Goal: Obtain resource: Download file/media

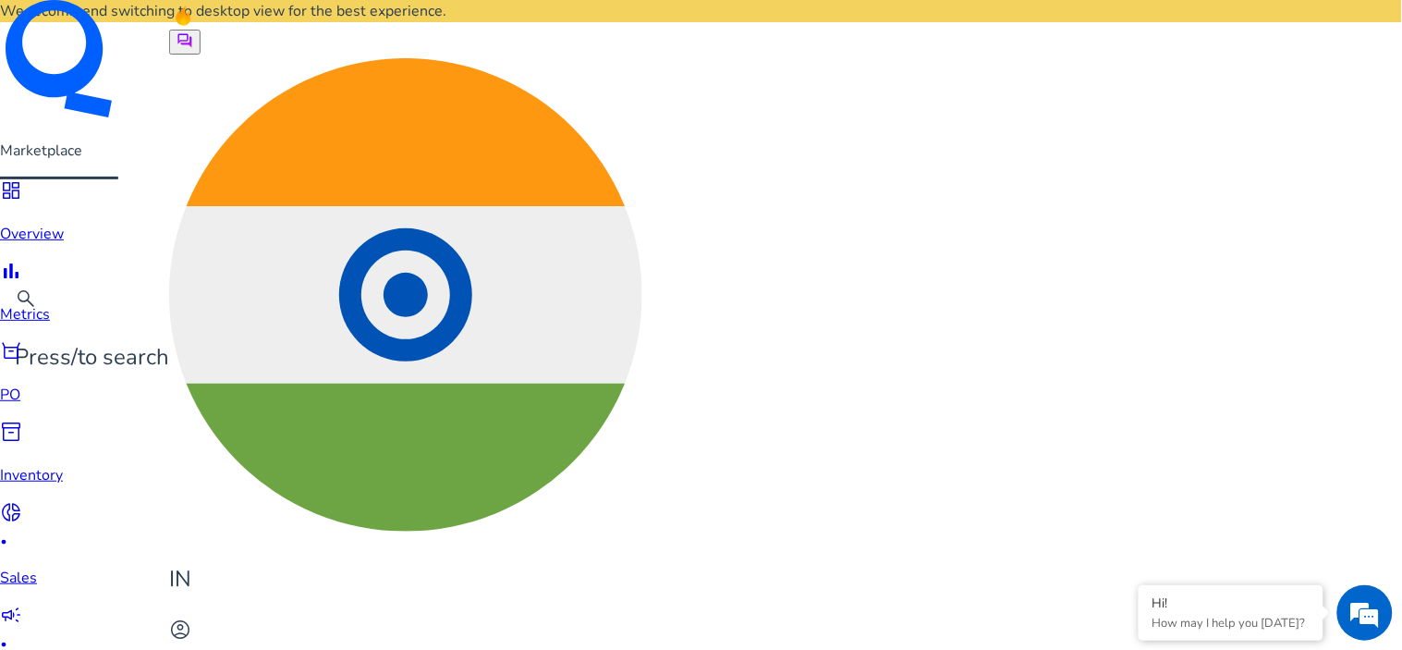
scroll to position [410, 0]
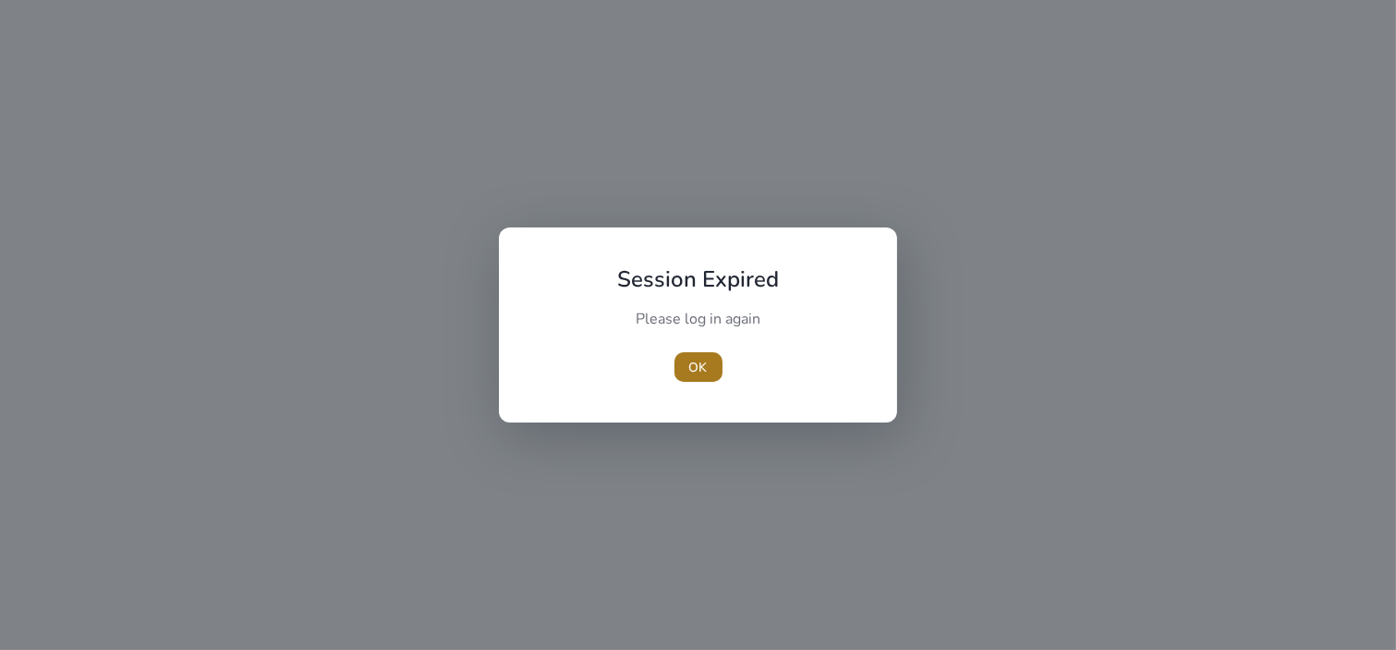
click at [702, 373] on span "OK" at bounding box center [698, 367] width 18 height 19
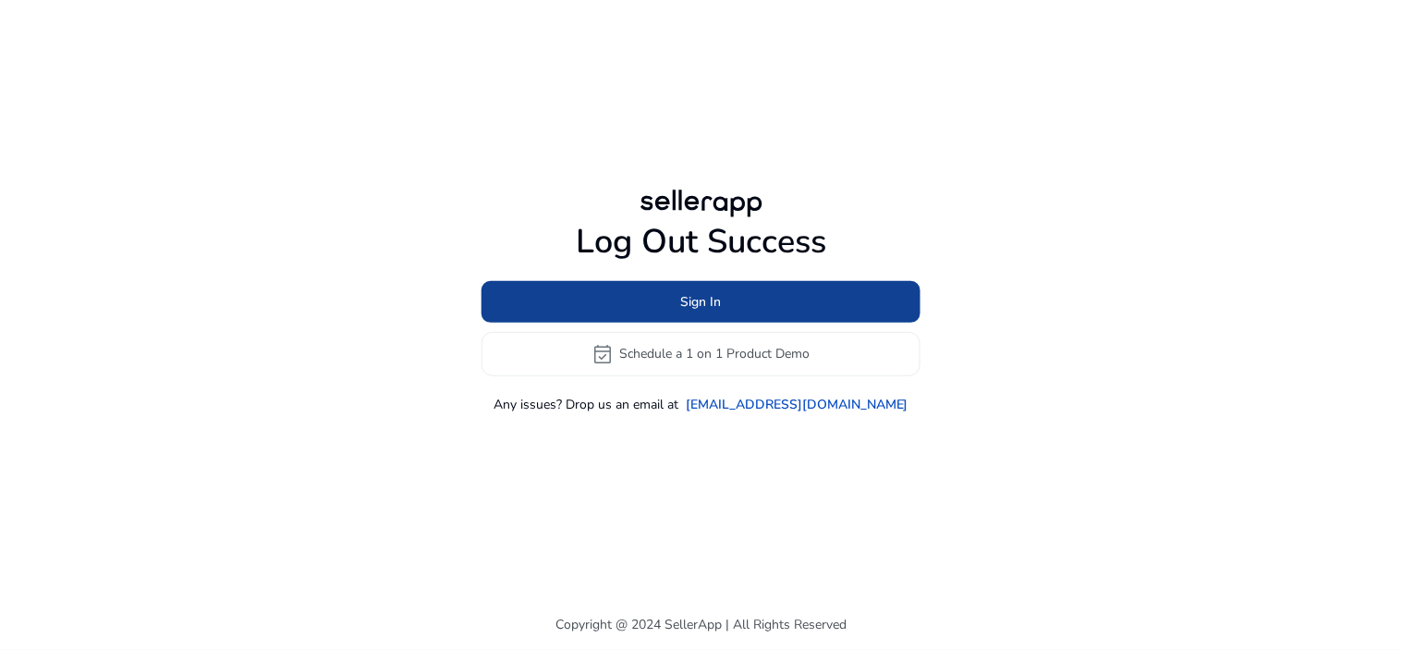
click at [760, 309] on span at bounding box center [700, 301] width 439 height 44
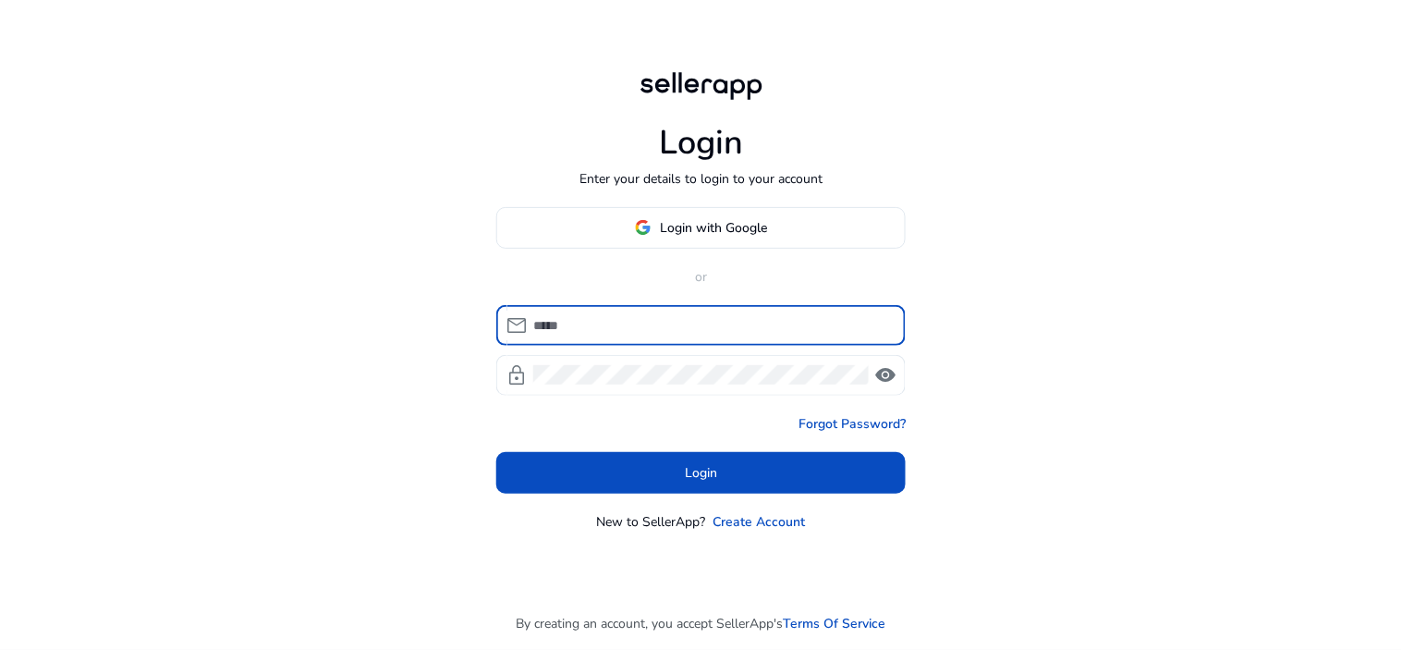
click at [744, 235] on span "Login with Google" at bounding box center [714, 227] width 107 height 19
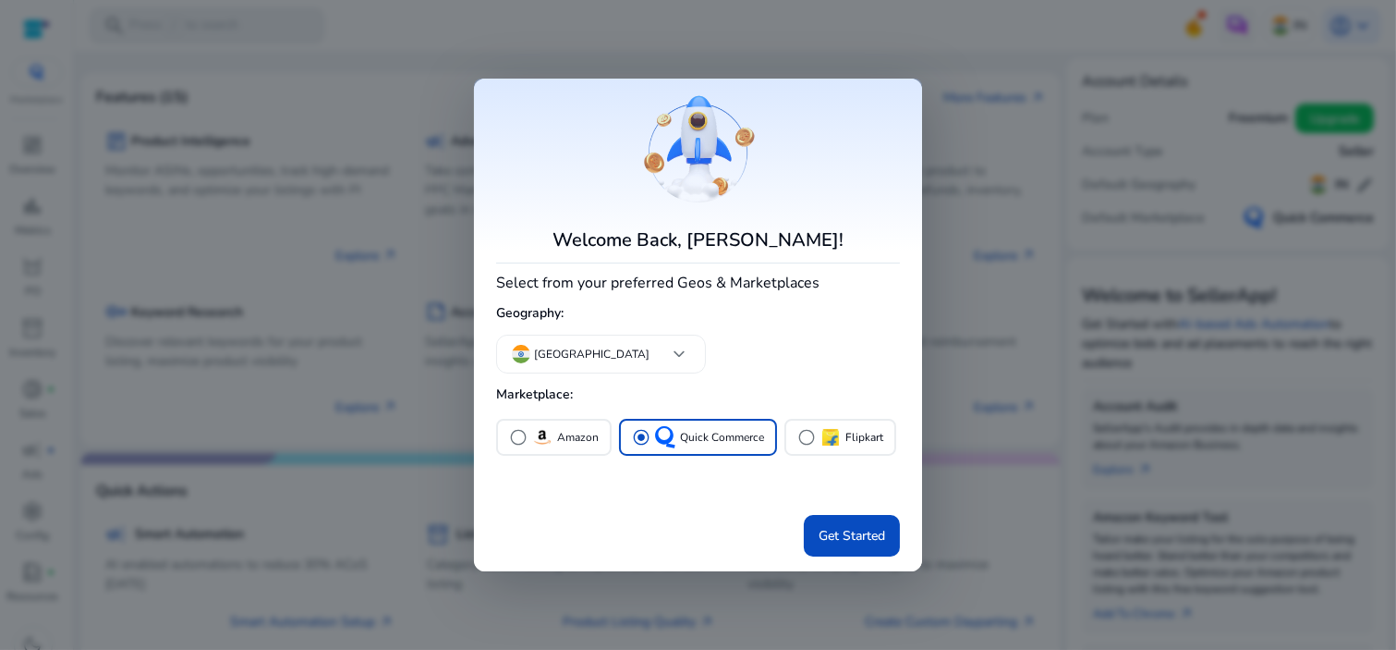
click at [1040, 431] on div at bounding box center [698, 325] width 1396 height 650
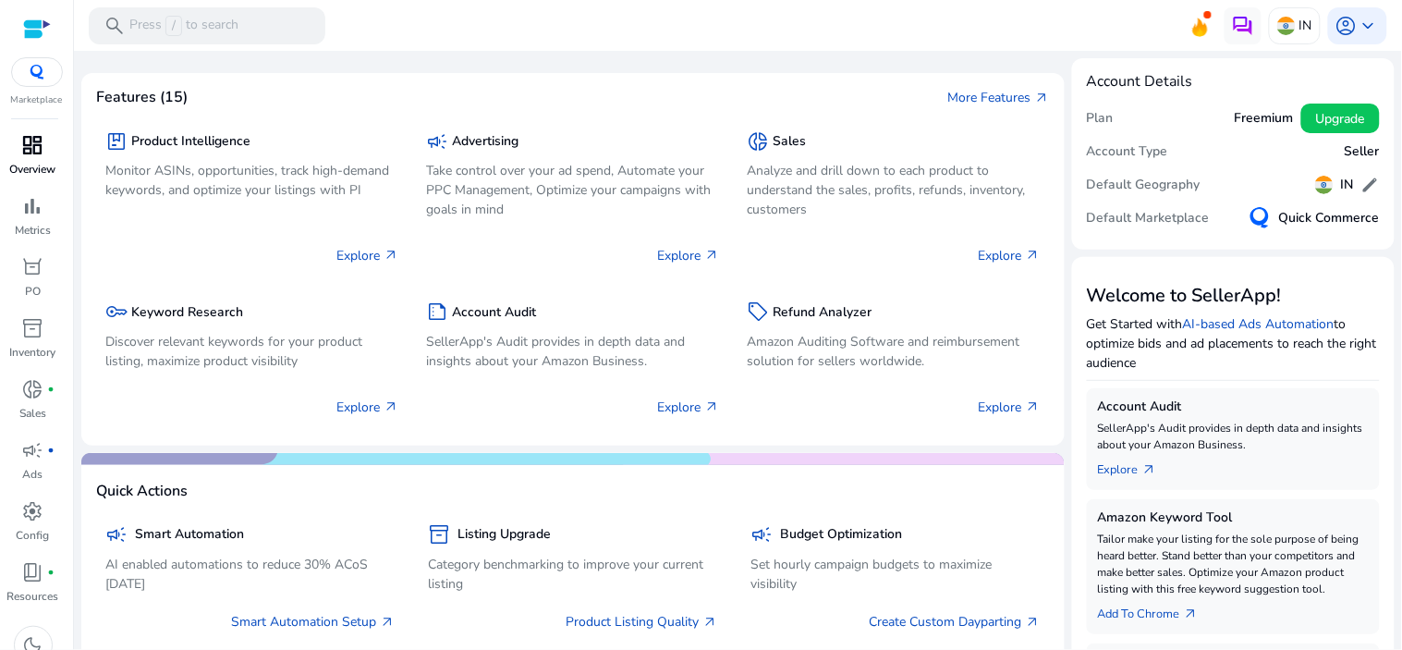
click at [17, 140] on div "dashboard" at bounding box center [33, 145] width 52 height 30
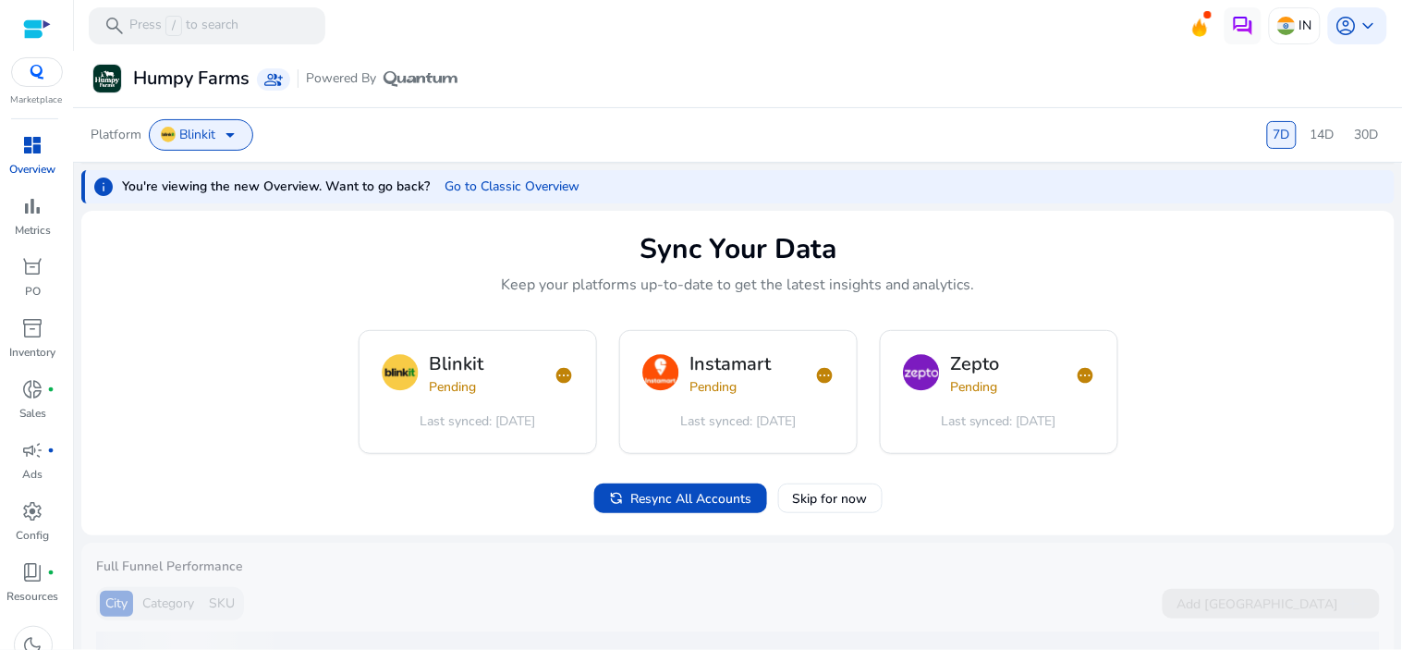
click at [39, 170] on p "Overview" at bounding box center [33, 169] width 46 height 17
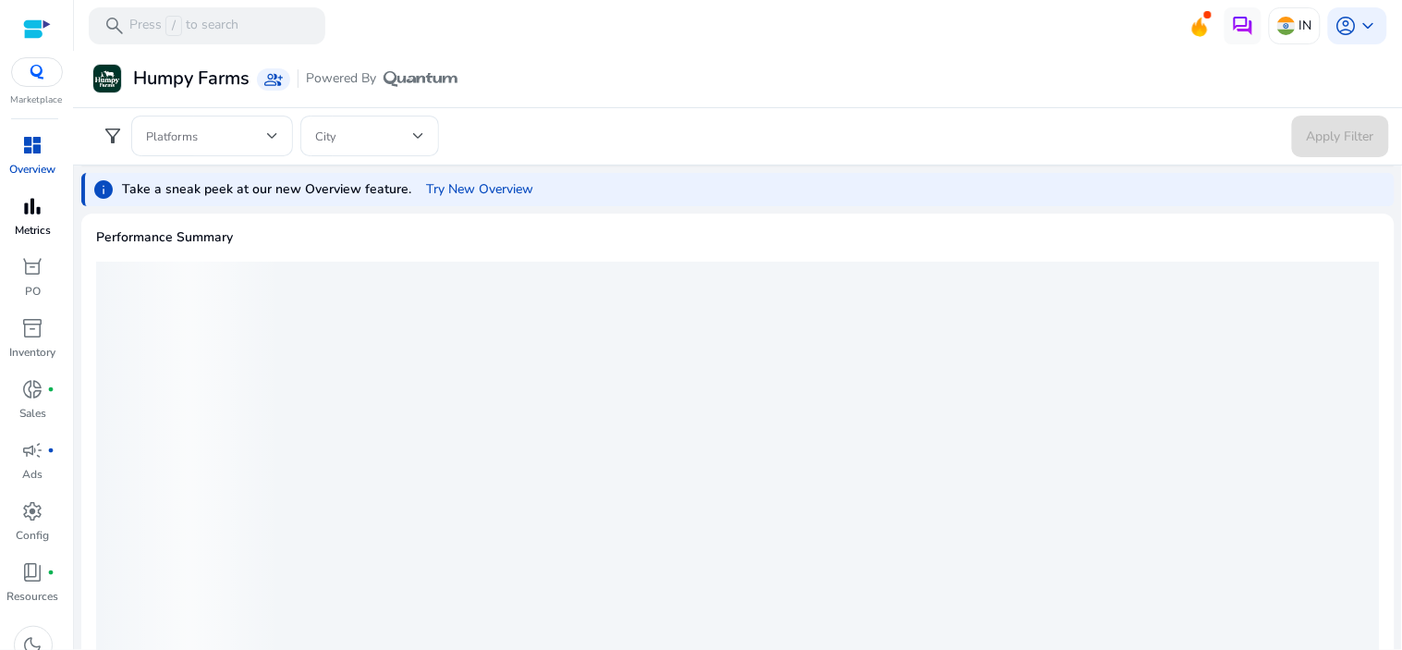
click at [35, 223] on p "Metrics" at bounding box center [33, 230] width 36 height 17
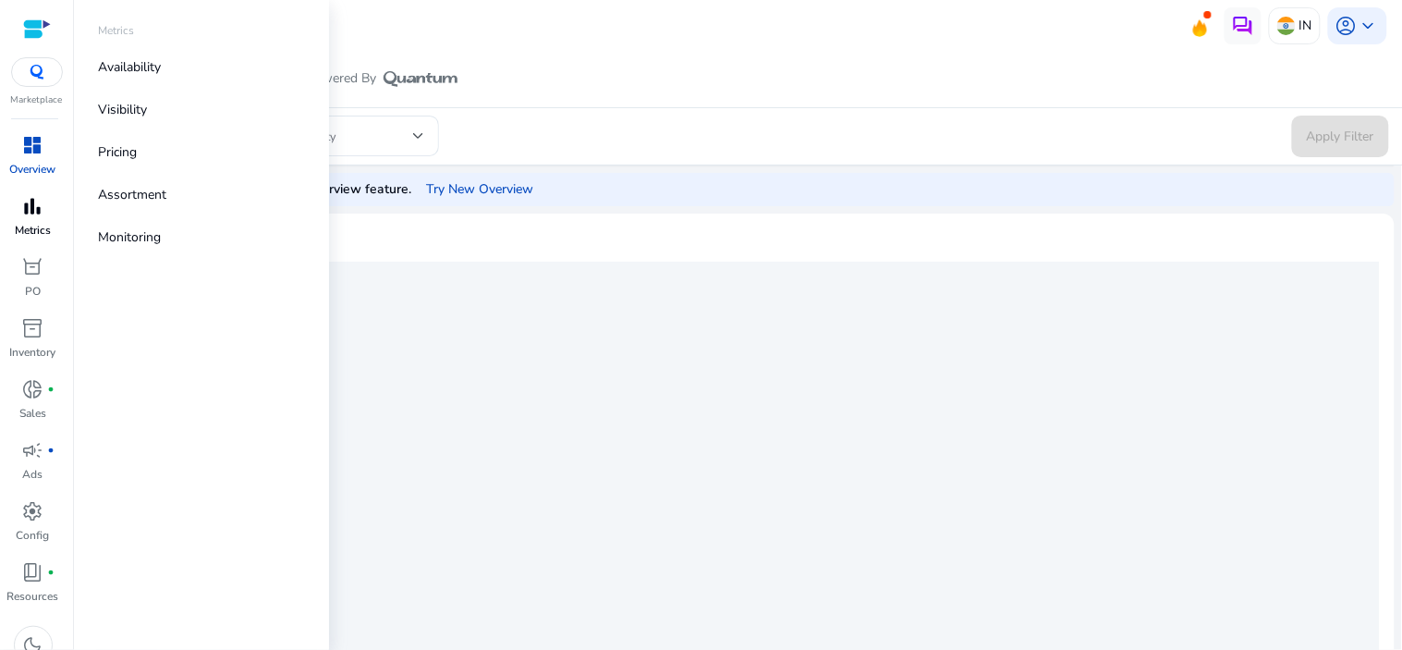
select select "*"
select select "**"
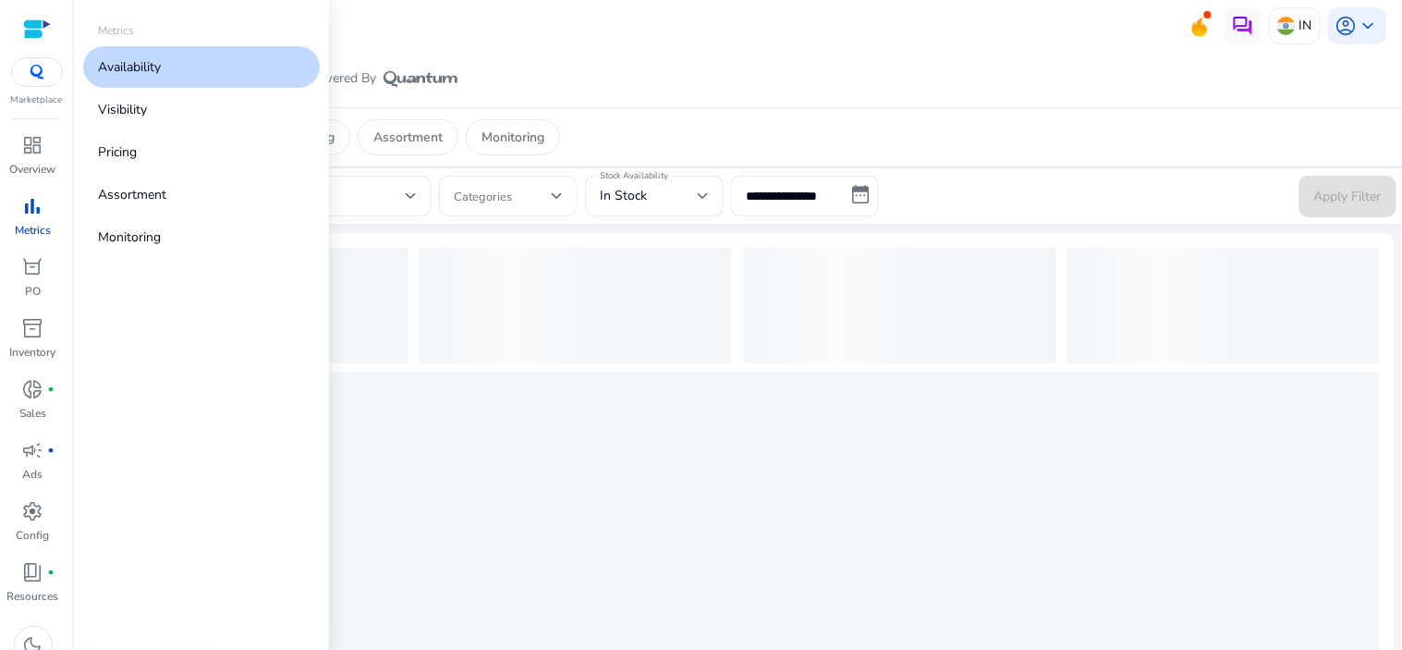
click at [115, 61] on p "Availability" at bounding box center [129, 66] width 63 height 19
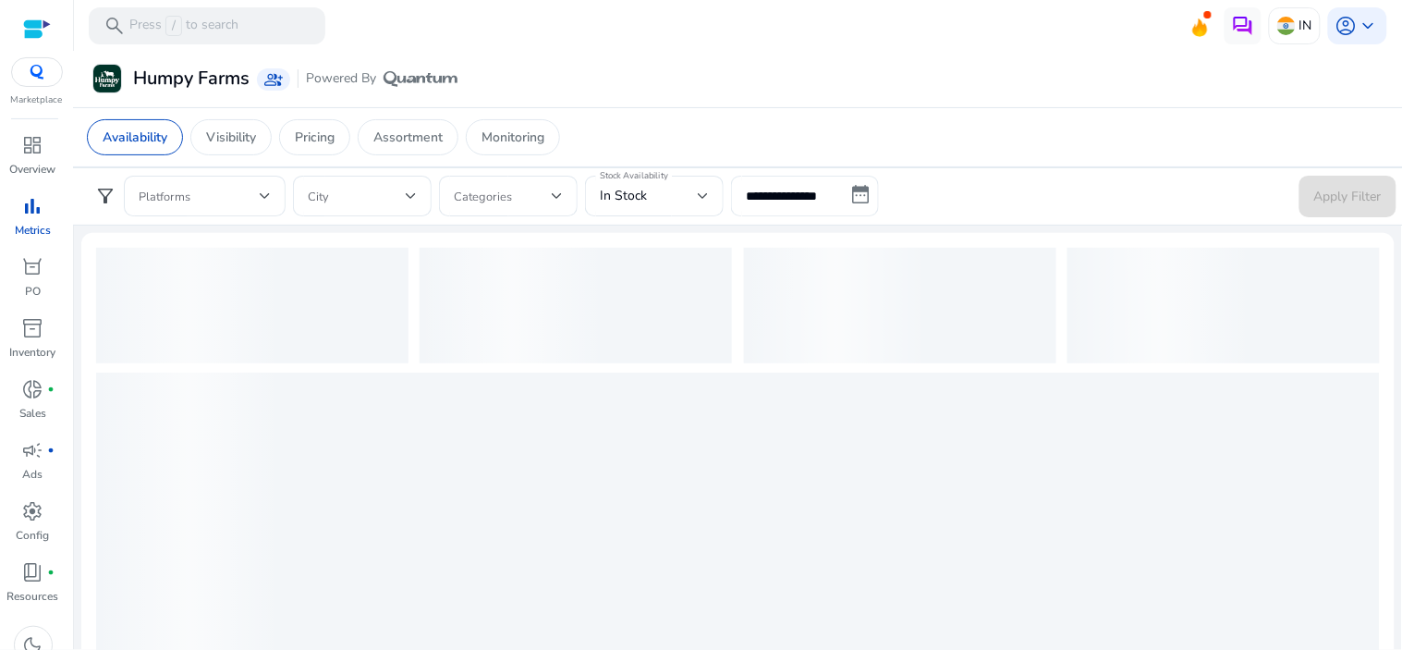
click at [830, 198] on input "**********" at bounding box center [805, 196] width 148 height 41
select select "*"
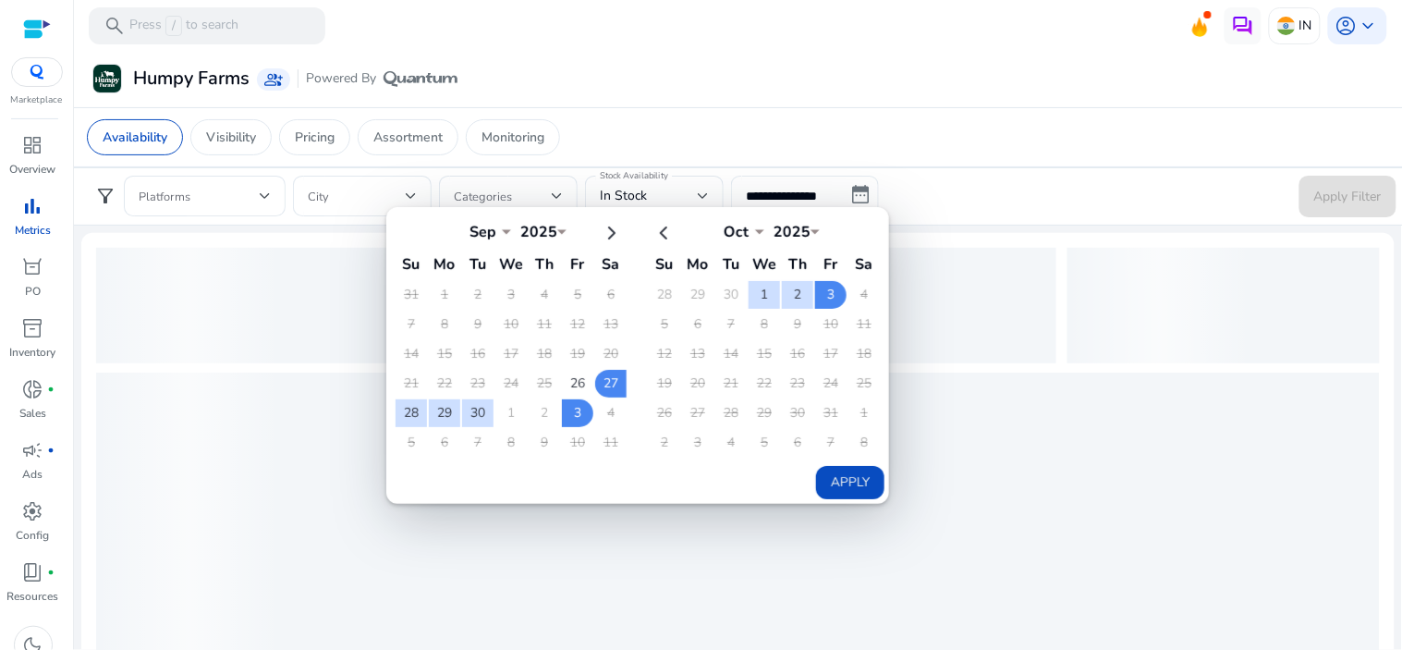
click at [527, 419] on table "Sep *** *** *** *** *** *** *** *** *** *** *** *** 2025 **** Su Mo Tu We Th Fr…" at bounding box center [511, 336] width 235 height 244
click at [537, 409] on td "2" at bounding box center [544, 413] width 31 height 28
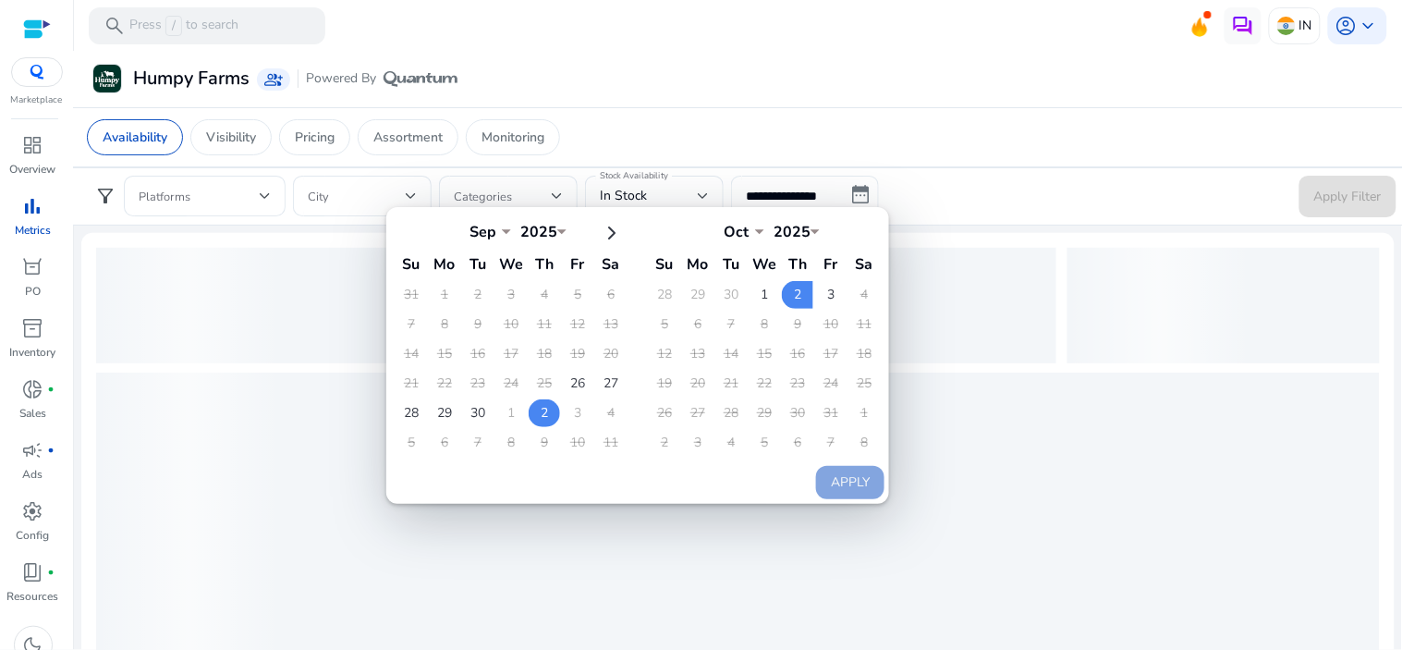
click at [537, 409] on td "2" at bounding box center [544, 413] width 31 height 28
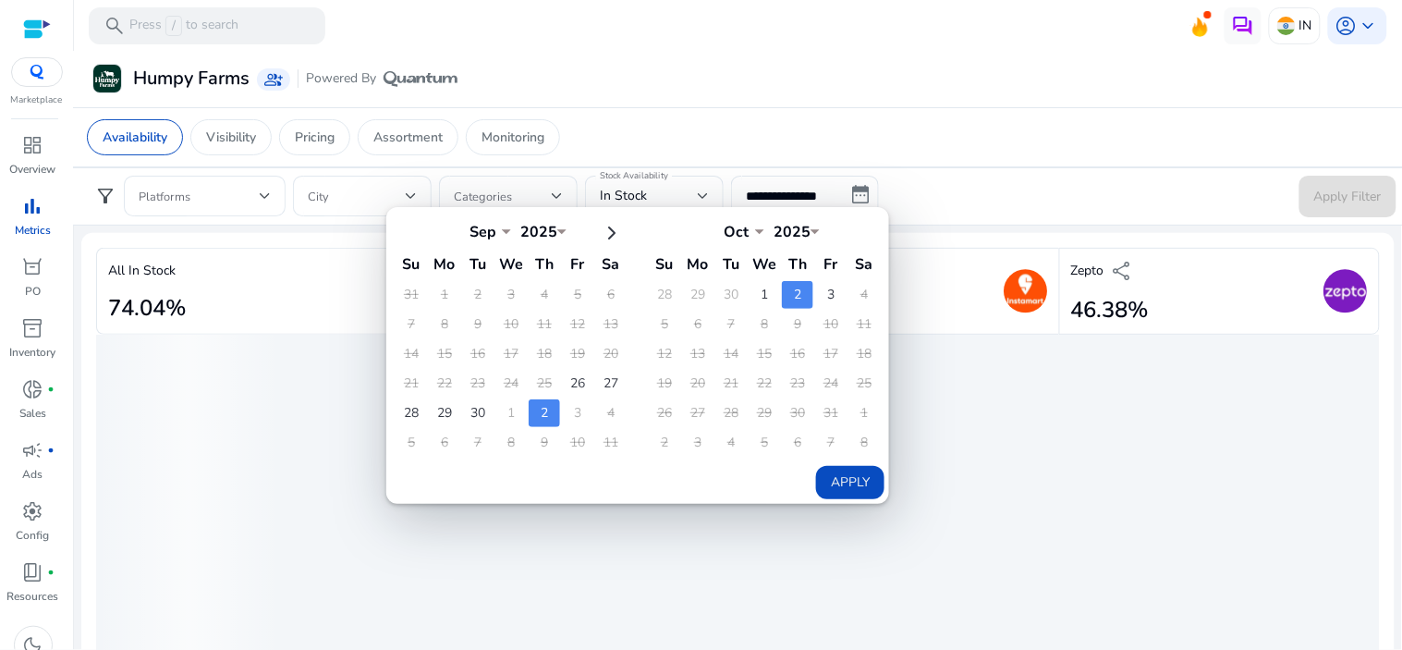
click at [822, 474] on button "Apply" at bounding box center [850, 482] width 68 height 33
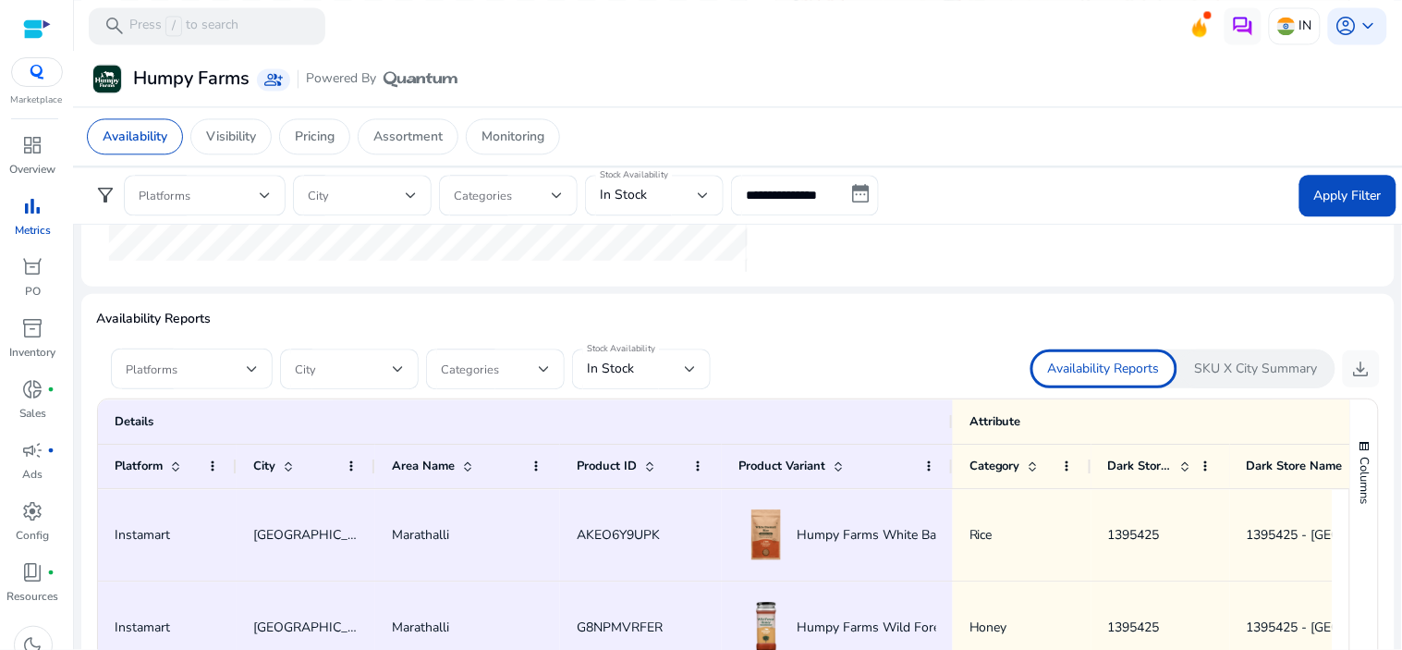
scroll to position [1129, 0]
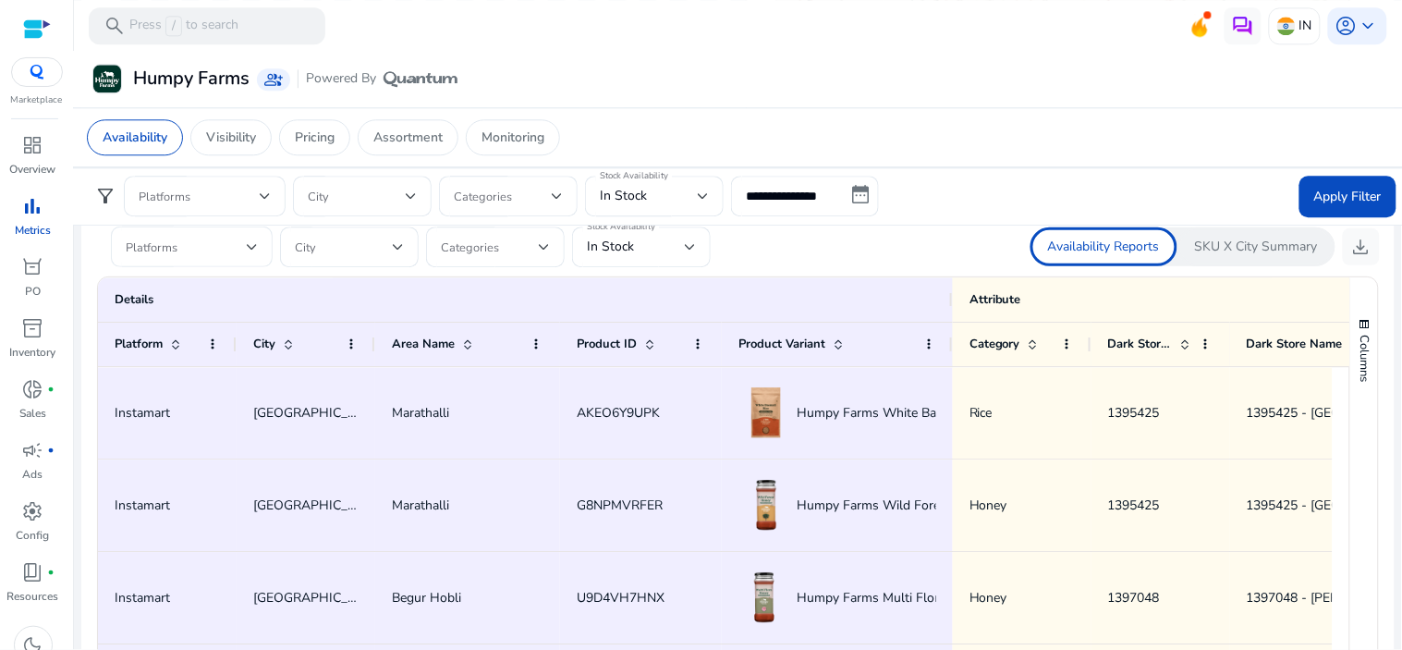
click at [240, 246] on span at bounding box center [186, 247] width 121 height 20
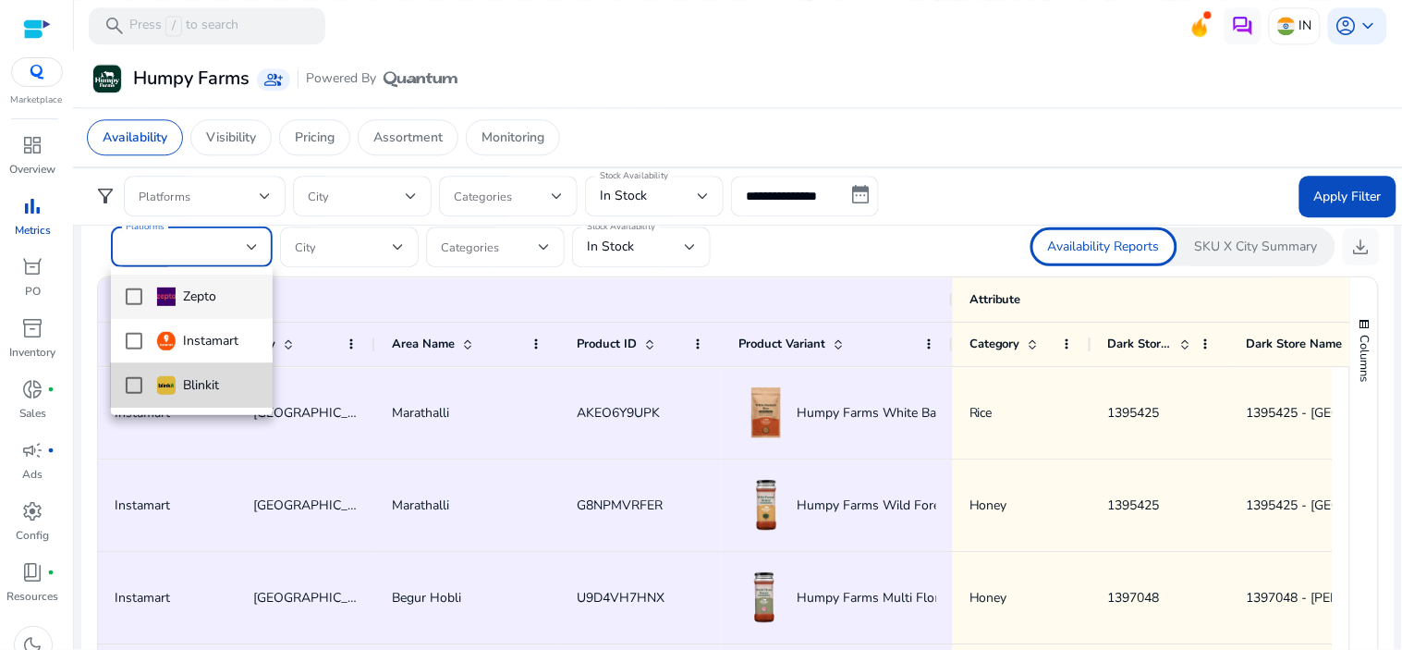
click at [129, 377] on mat-pseudo-checkbox at bounding box center [134, 385] width 17 height 17
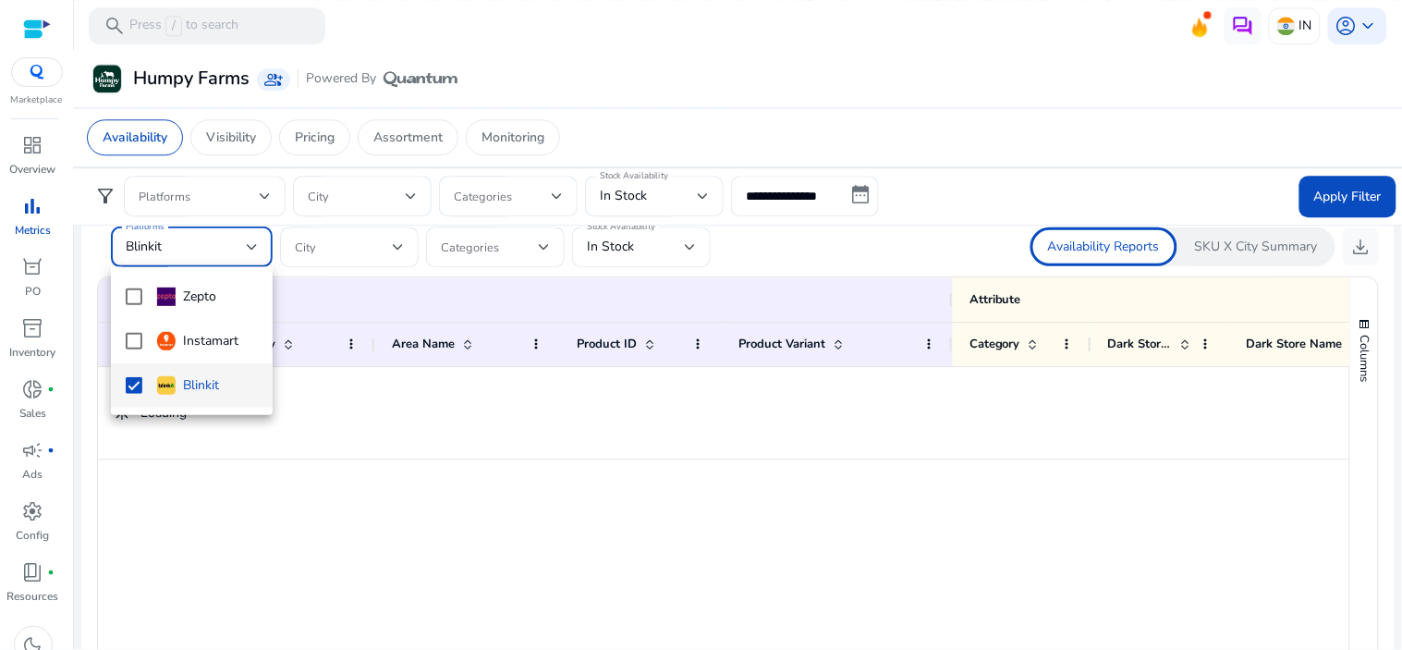
click at [328, 248] on div at bounding box center [701, 325] width 1402 height 650
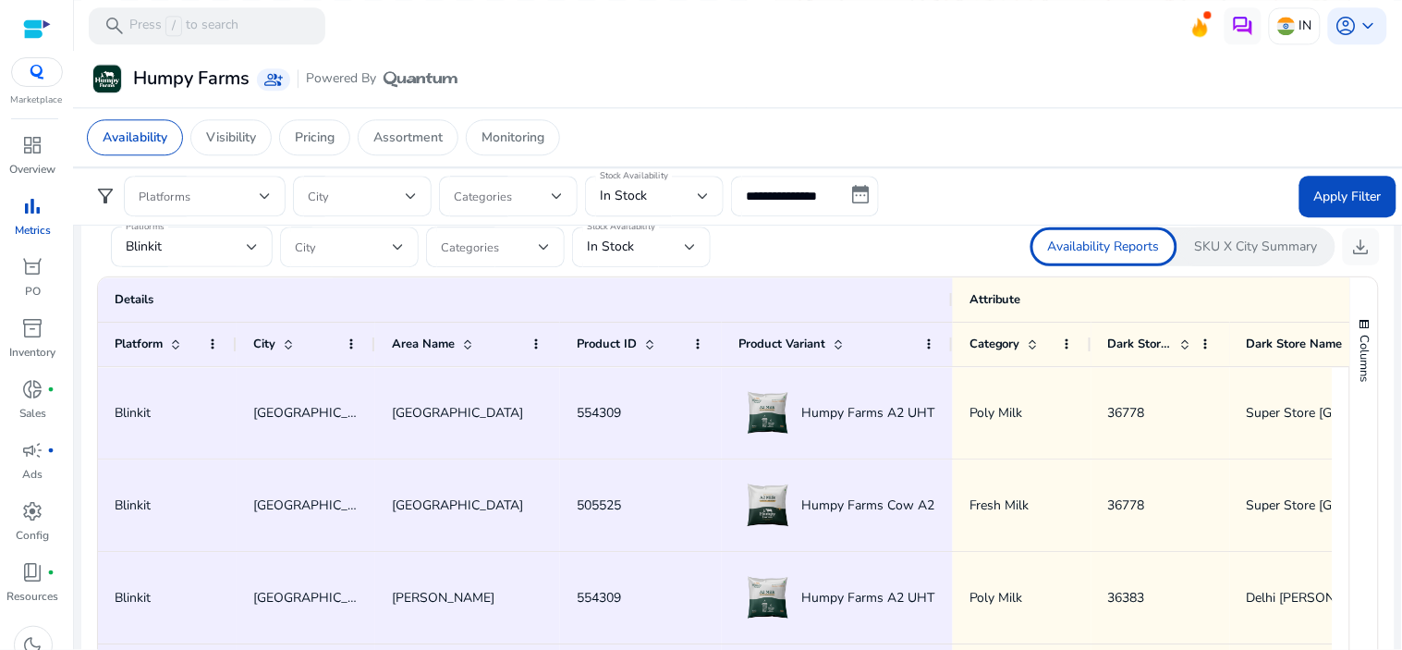
click at [401, 256] on div at bounding box center [398, 247] width 11 height 22
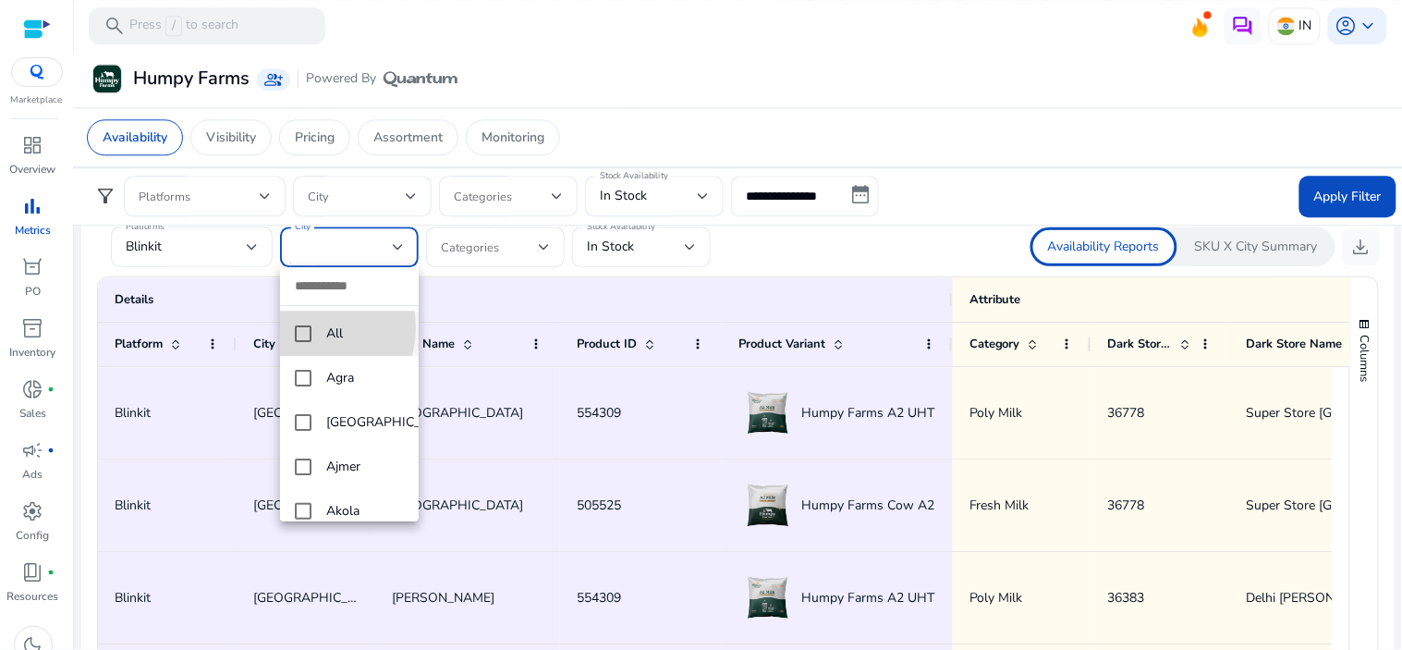
click at [305, 327] on mat-pseudo-checkbox at bounding box center [303, 333] width 17 height 17
click at [605, 254] on div at bounding box center [701, 325] width 1402 height 650
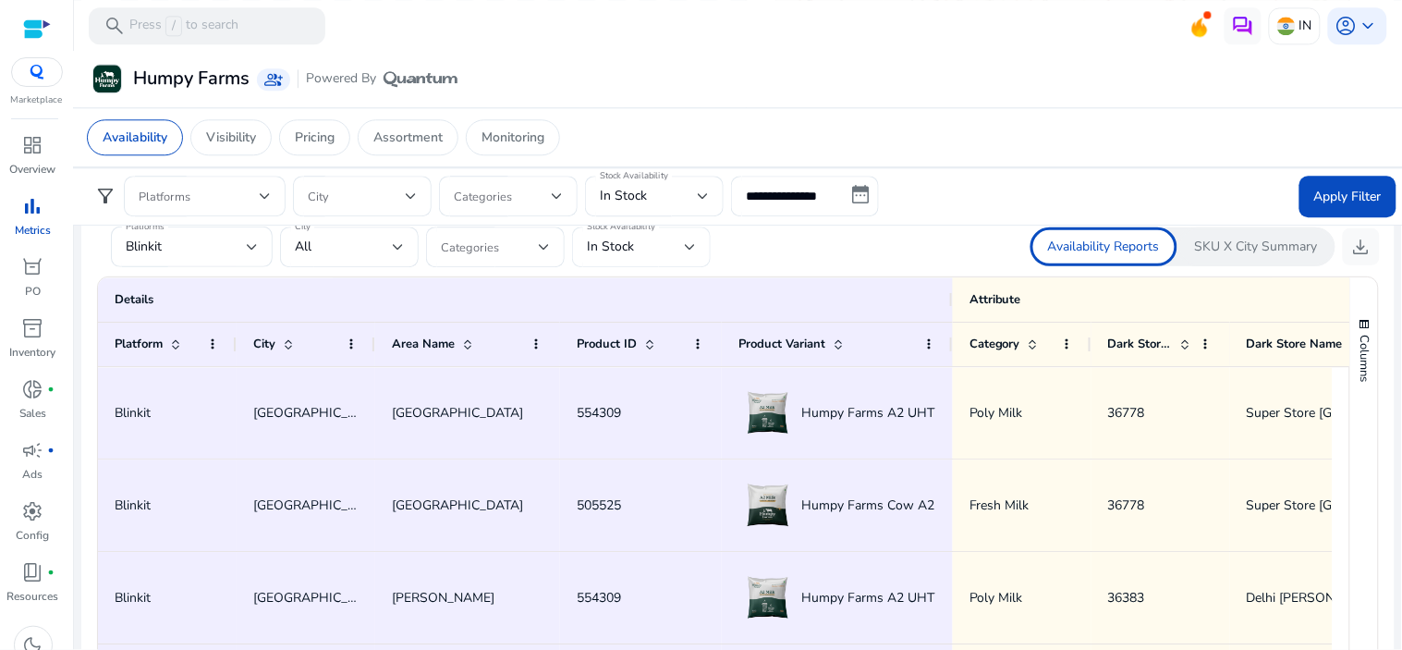
click at [613, 252] on span "In Stock" at bounding box center [610, 246] width 47 height 18
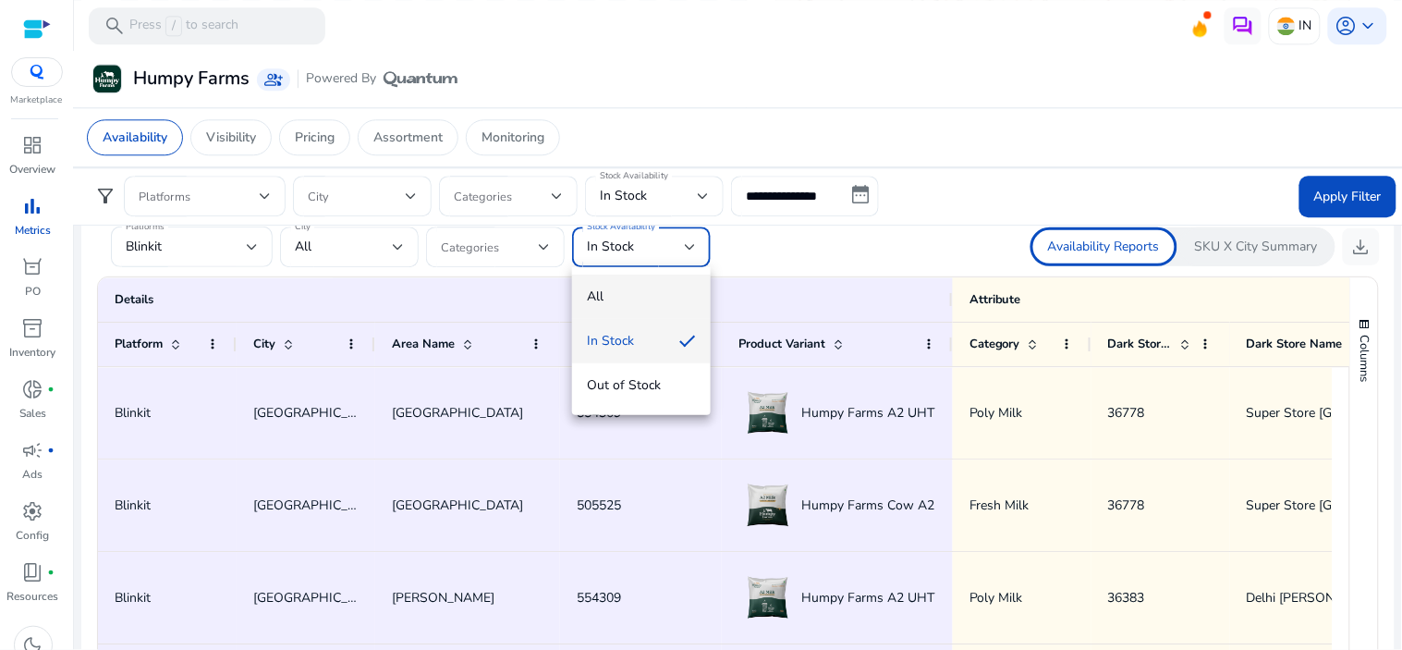
click at [610, 286] on span "All" at bounding box center [641, 296] width 109 height 20
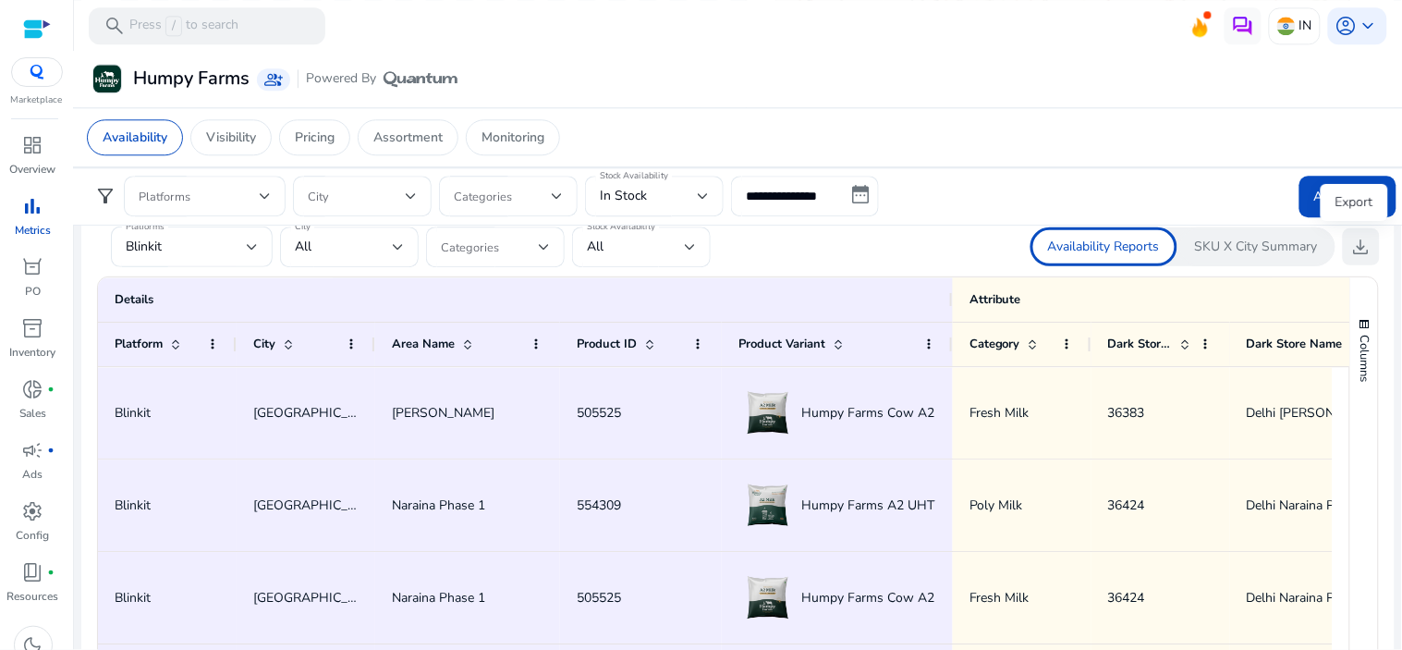
click at [1350, 244] on span "download" at bounding box center [1361, 247] width 22 height 22
click at [853, 185] on input "**********" at bounding box center [805, 196] width 148 height 41
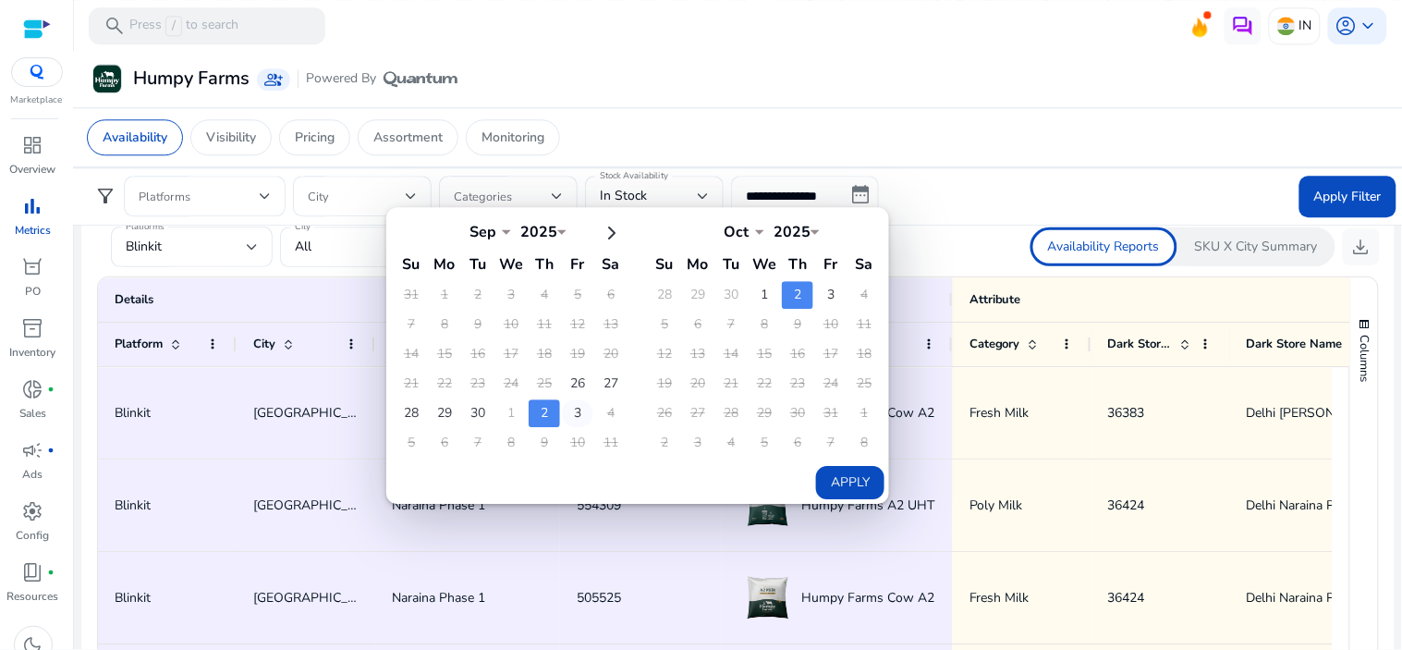
click at [570, 412] on td "3" at bounding box center [577, 413] width 31 height 28
click at [822, 298] on td "3" at bounding box center [830, 295] width 31 height 28
click at [845, 475] on button "Apply" at bounding box center [850, 482] width 68 height 33
type input "**********"
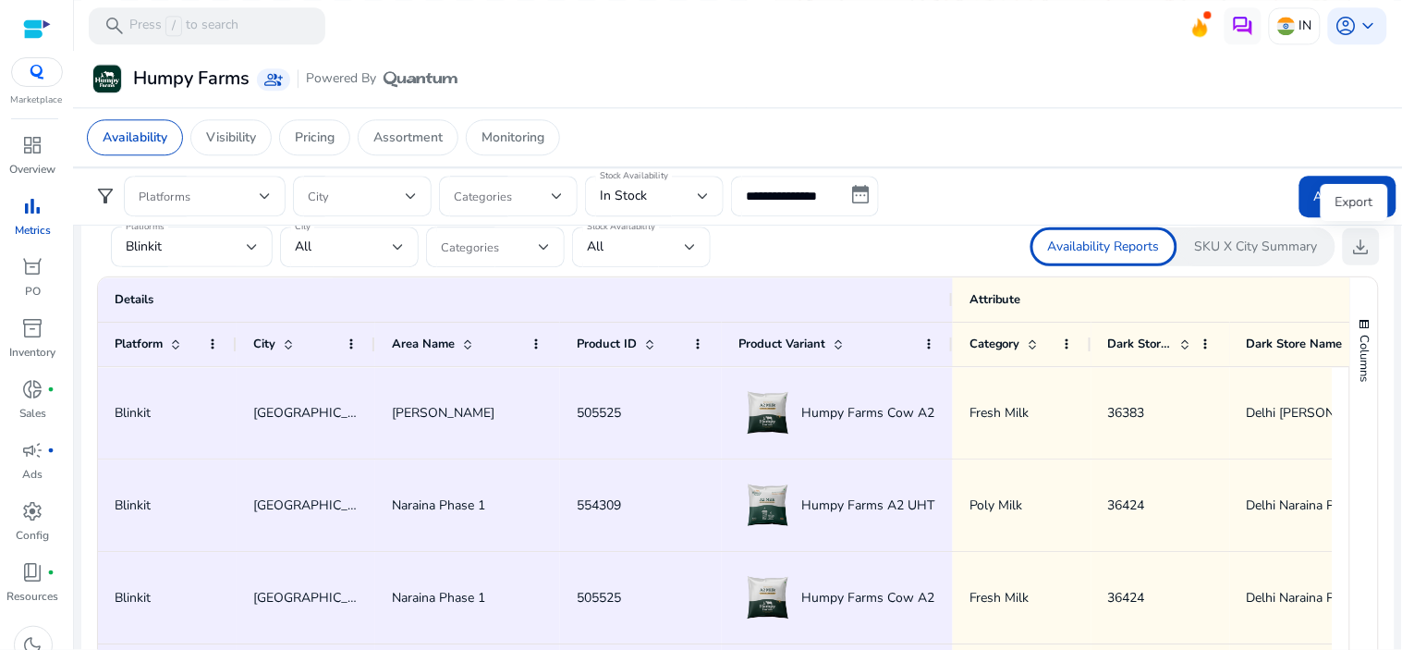
click at [1363, 247] on span "download" at bounding box center [1361, 247] width 22 height 22
